Goal: Task Accomplishment & Management: Manage account settings

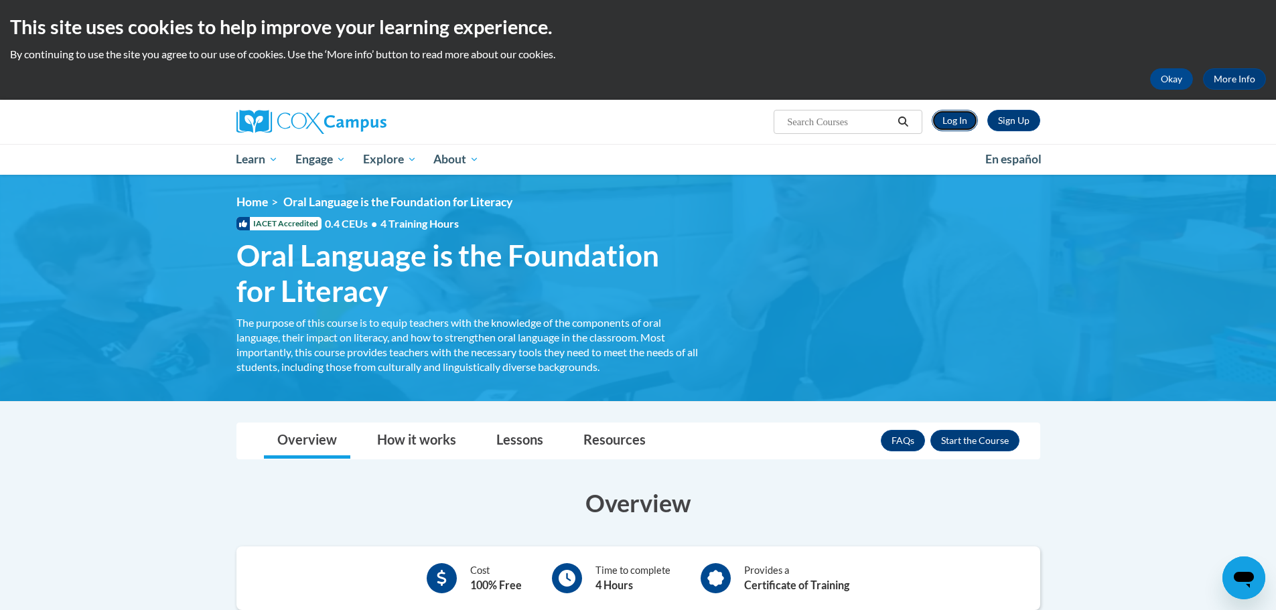
click at [951, 111] on link "Log In" at bounding box center [955, 120] width 46 height 21
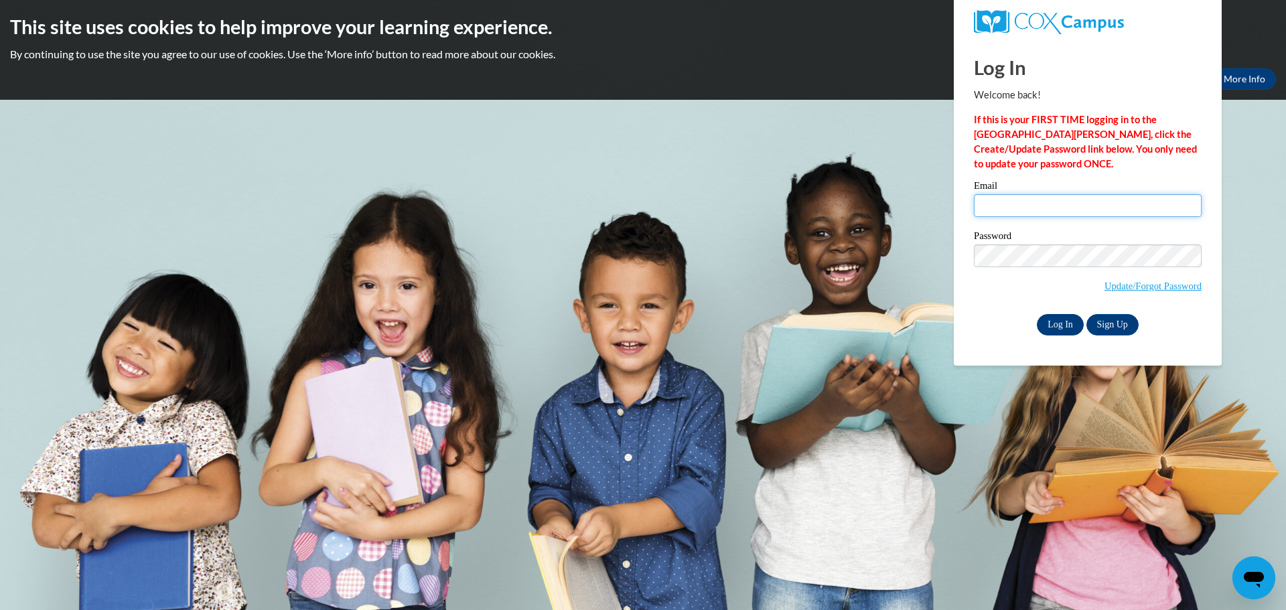
type input "rosa.wilson@coffee.k12.ga.us"
click at [1056, 324] on input "Log In" at bounding box center [1060, 324] width 47 height 21
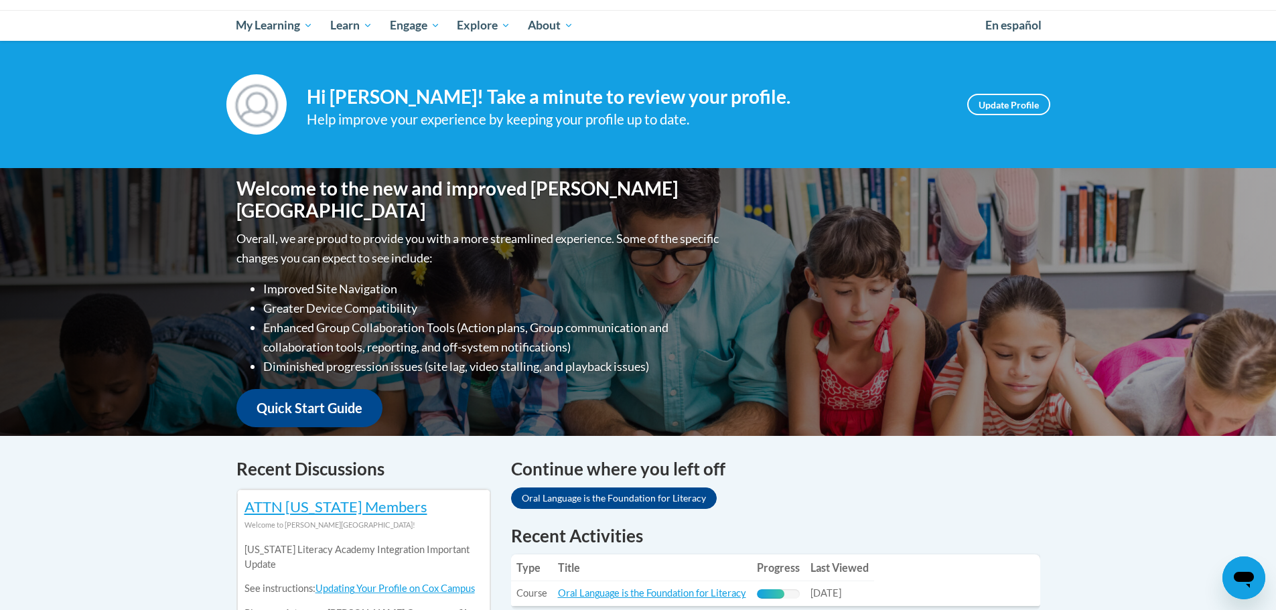
scroll to position [335, 0]
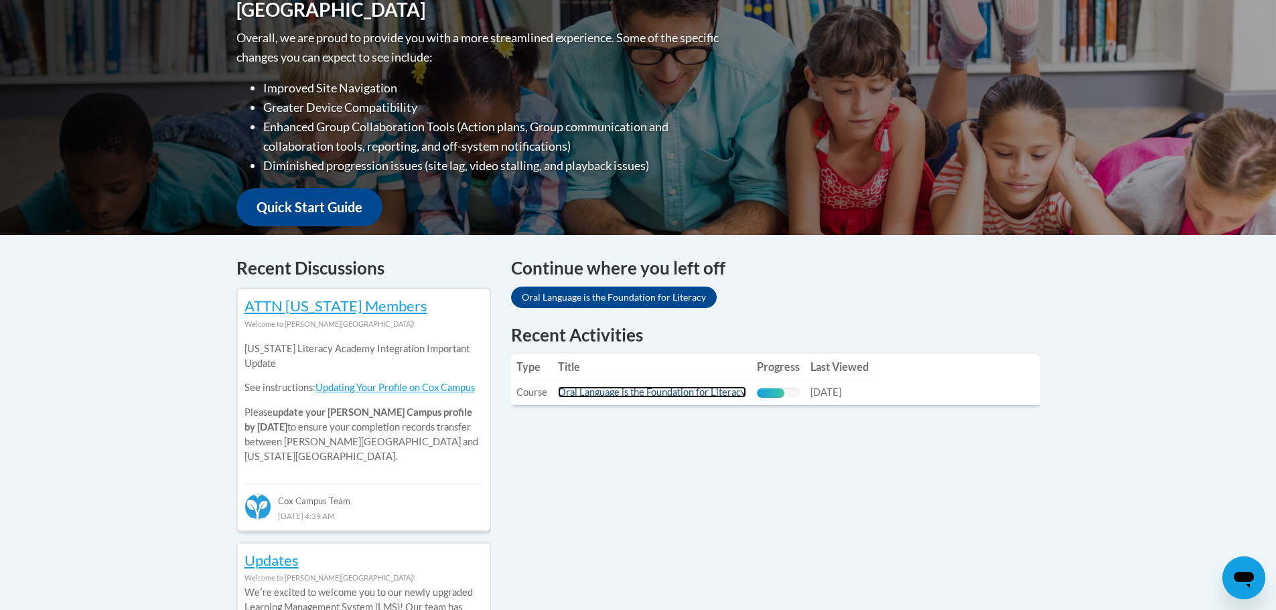
click at [642, 394] on link "Oral Language is the Foundation for Literacy" at bounding box center [652, 392] width 188 height 11
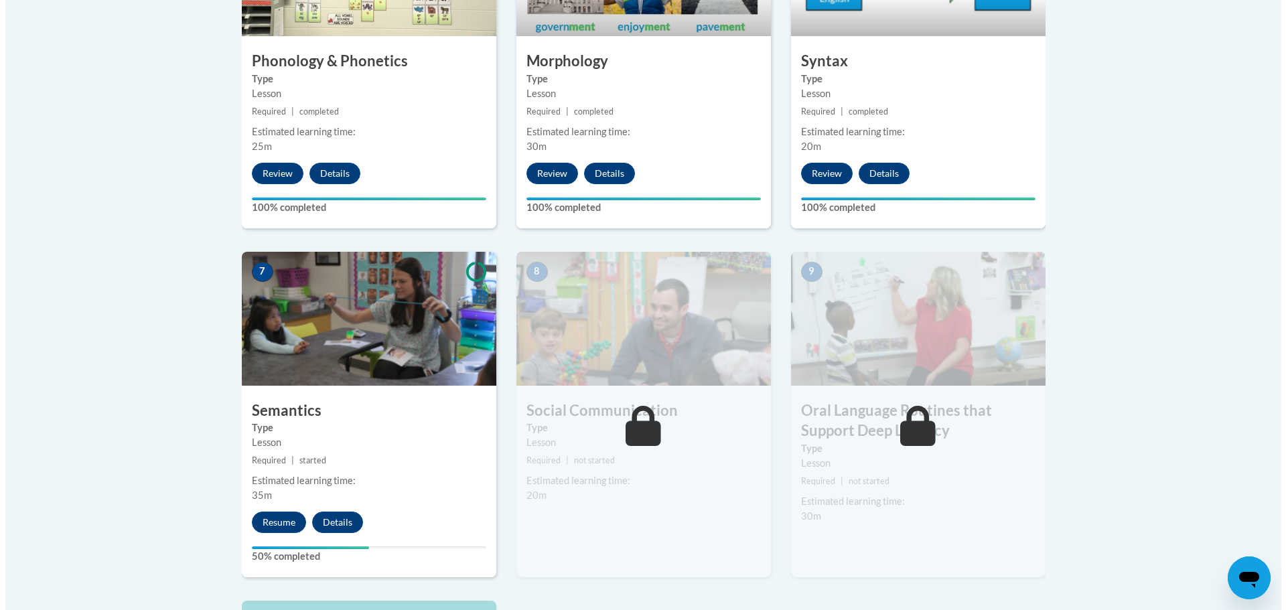
scroll to position [1005, 0]
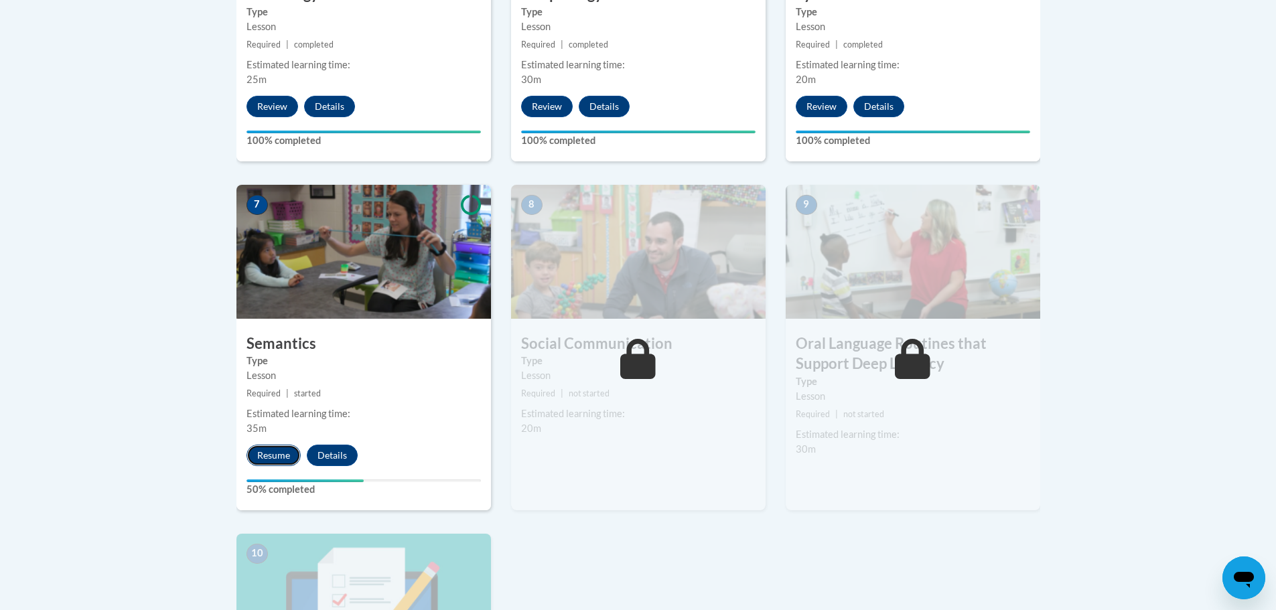
click at [269, 450] on button "Resume" at bounding box center [274, 455] width 54 height 21
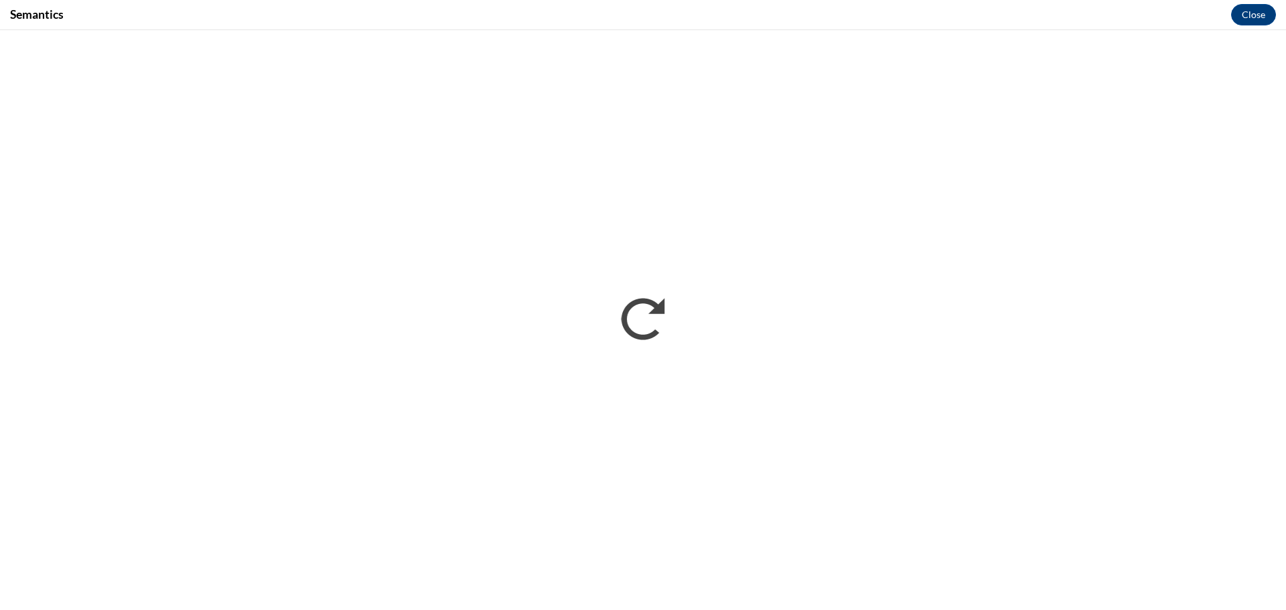
scroll to position [0, 0]
